Goal: Task Accomplishment & Management: Complete application form

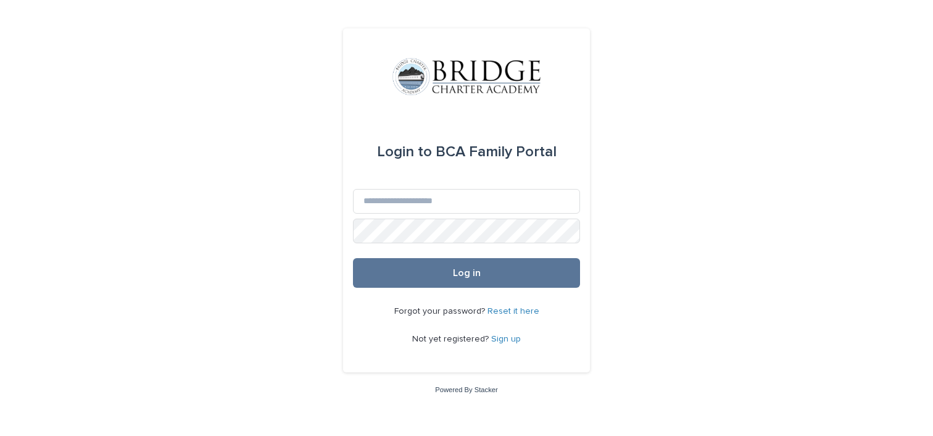
click at [510, 337] on link "Sign up" at bounding box center [506, 338] width 30 height 9
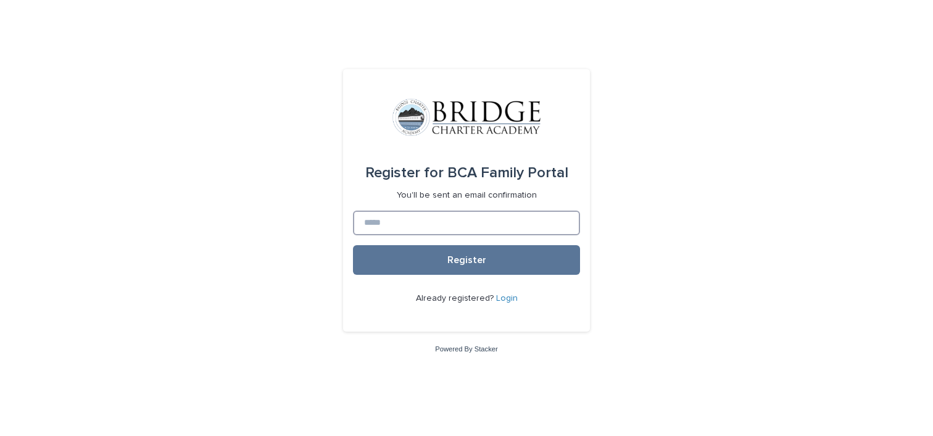
click at [448, 220] on input at bounding box center [466, 222] width 227 height 25
click at [384, 226] on input "**********" at bounding box center [466, 222] width 227 height 25
click at [505, 223] on input "**********" at bounding box center [466, 222] width 227 height 25
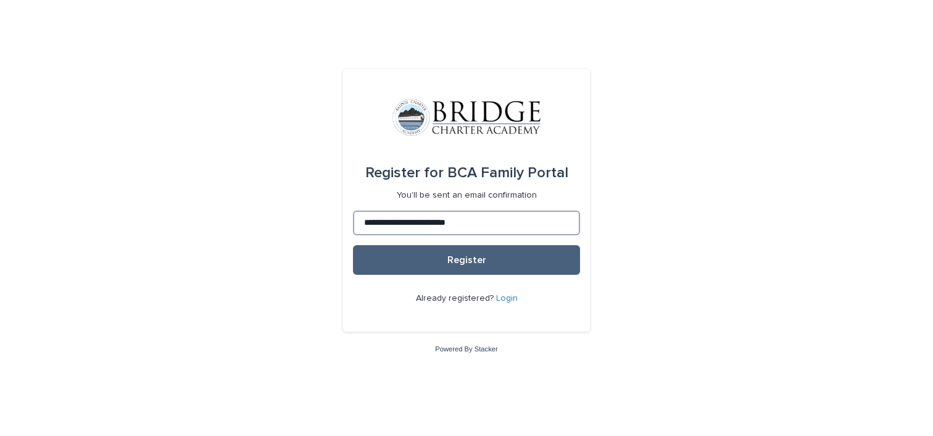
type input "**********"
click at [457, 255] on span "Register" at bounding box center [466, 260] width 39 height 10
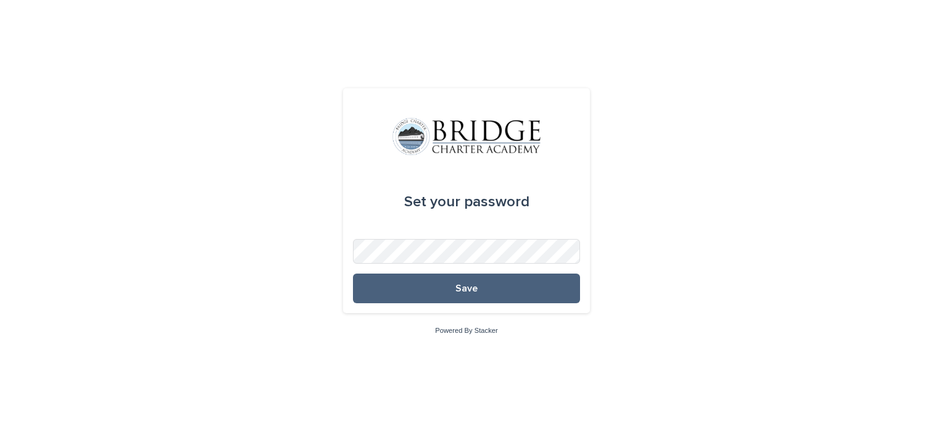
click at [451, 288] on button "Save" at bounding box center [466, 288] width 227 height 30
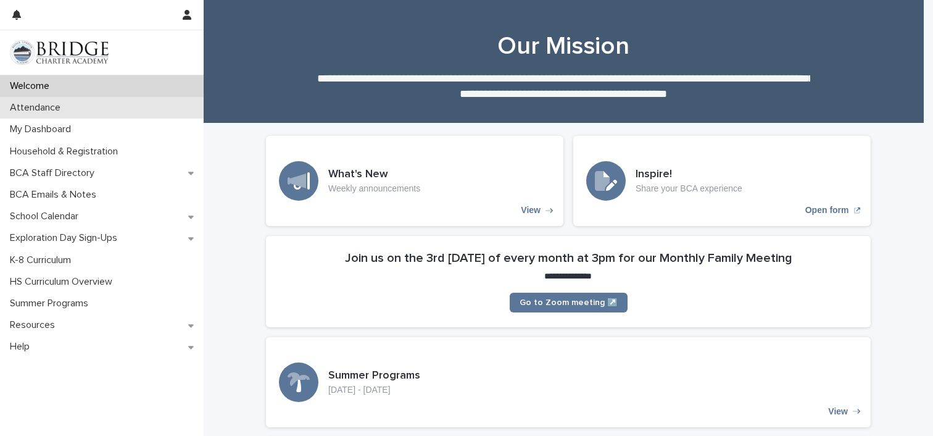
click at [117, 107] on div "Attendance" at bounding box center [102, 108] width 204 height 22
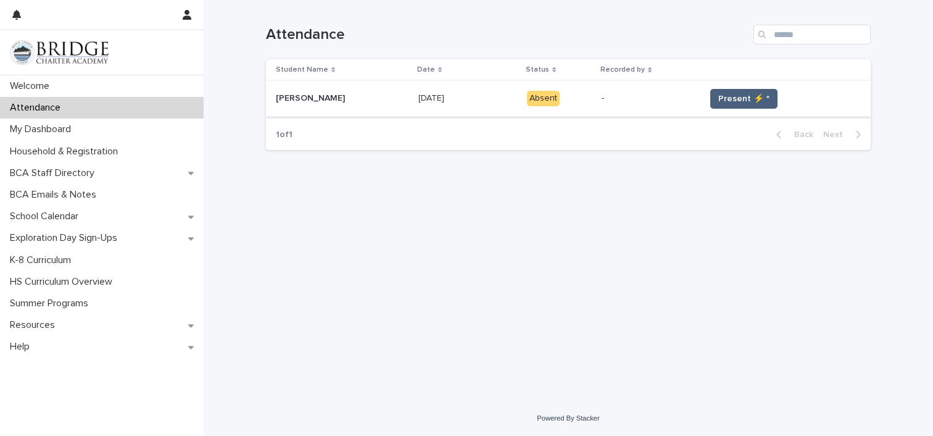
click at [741, 94] on span "Present ⚡ *" at bounding box center [743, 99] width 51 height 12
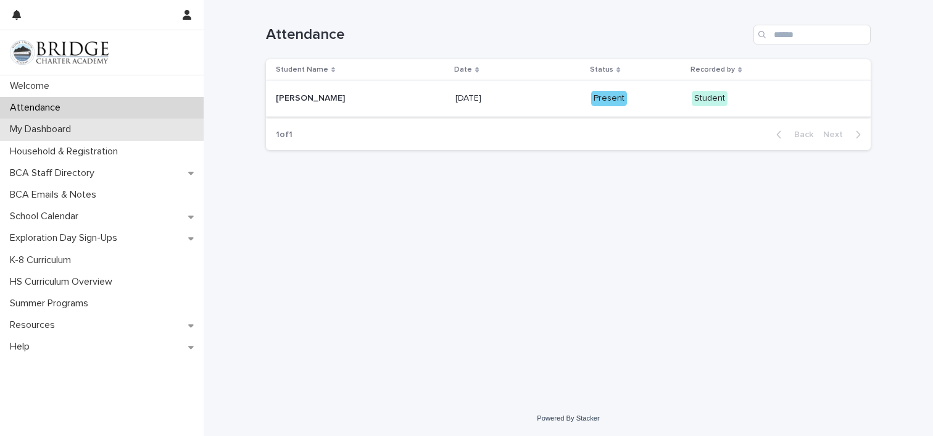
click at [51, 131] on p "My Dashboard" at bounding box center [43, 129] width 76 height 12
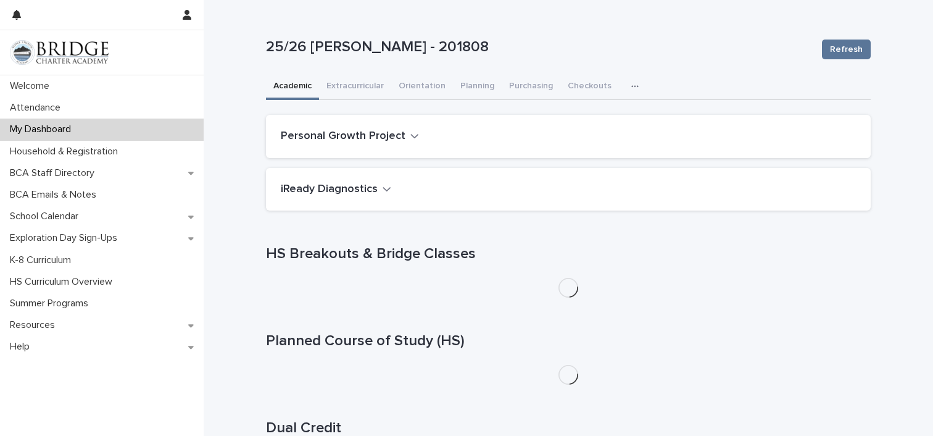
click at [631, 83] on icon "button" at bounding box center [634, 86] width 7 height 9
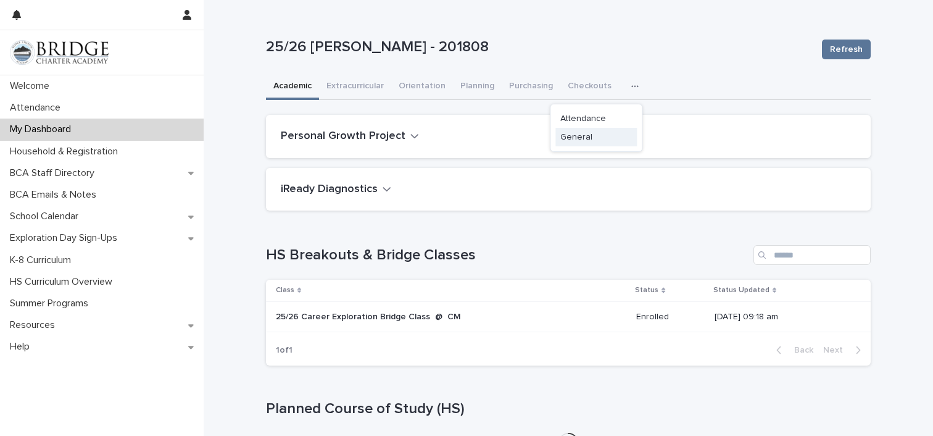
click at [570, 136] on span "General" at bounding box center [576, 137] width 32 height 9
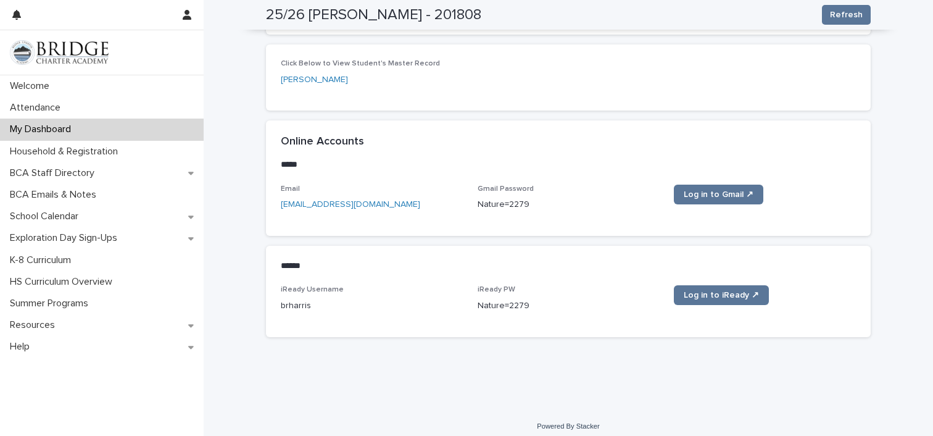
scroll to position [494, 0]
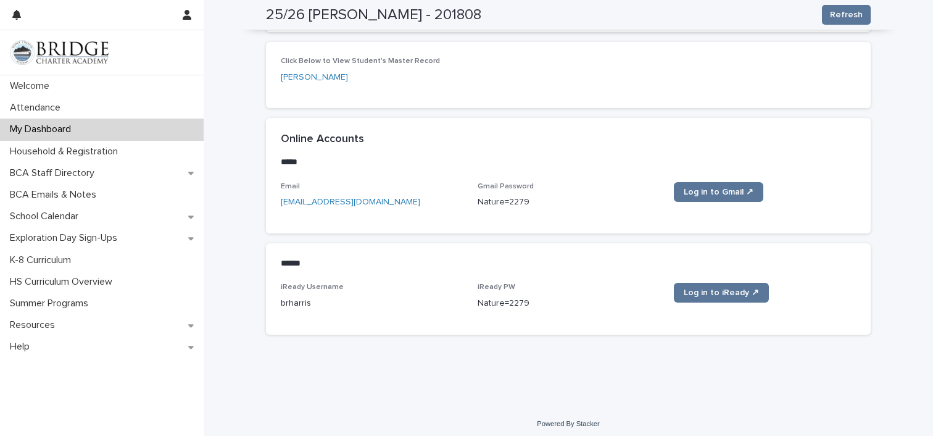
click at [500, 202] on p "Nature=2279" at bounding box center [569, 202] width 182 height 13
click at [499, 201] on p "Nature=2279" at bounding box center [569, 202] width 182 height 13
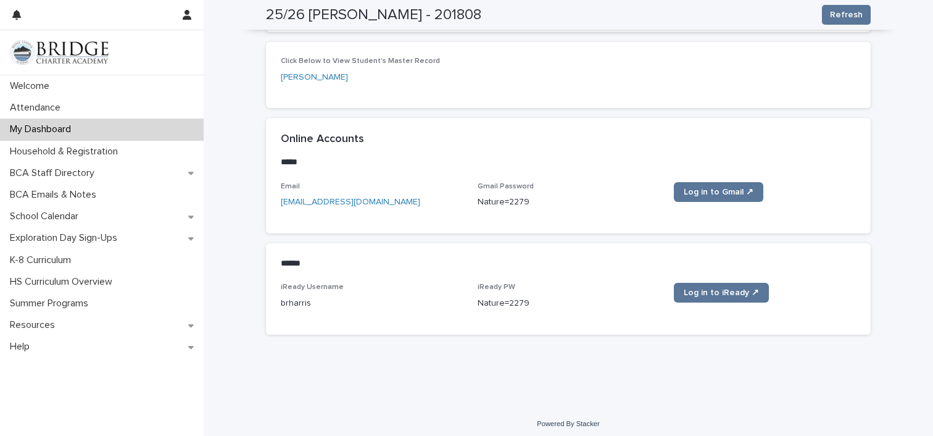
click at [499, 201] on p "Nature=2279" at bounding box center [569, 202] width 182 height 13
copy div "Nature=2279 Log in to Gmail ↗"
click at [522, 220] on div "Email brharris@bridgecharter.com Gmail Password Nature=2279 Log in to Gmail ↗" at bounding box center [568, 207] width 605 height 51
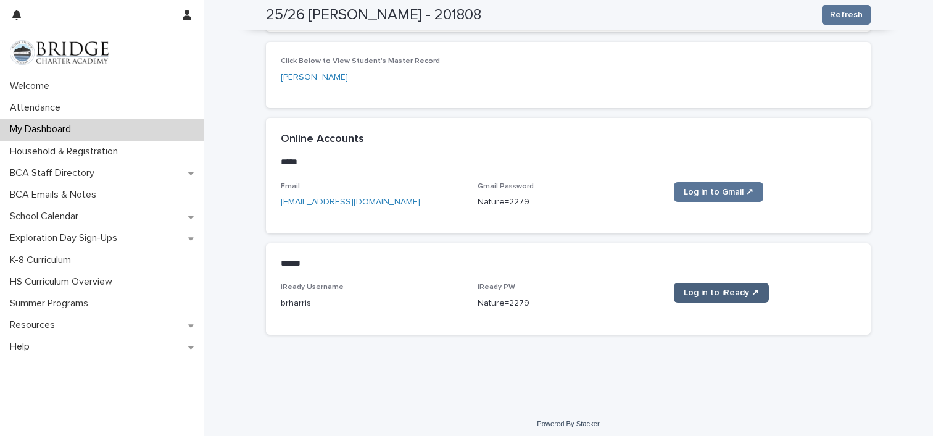
click at [698, 292] on span "Log in to iReady ↗" at bounding box center [721, 292] width 75 height 9
